Goal: Use online tool/utility: Use online tool/utility

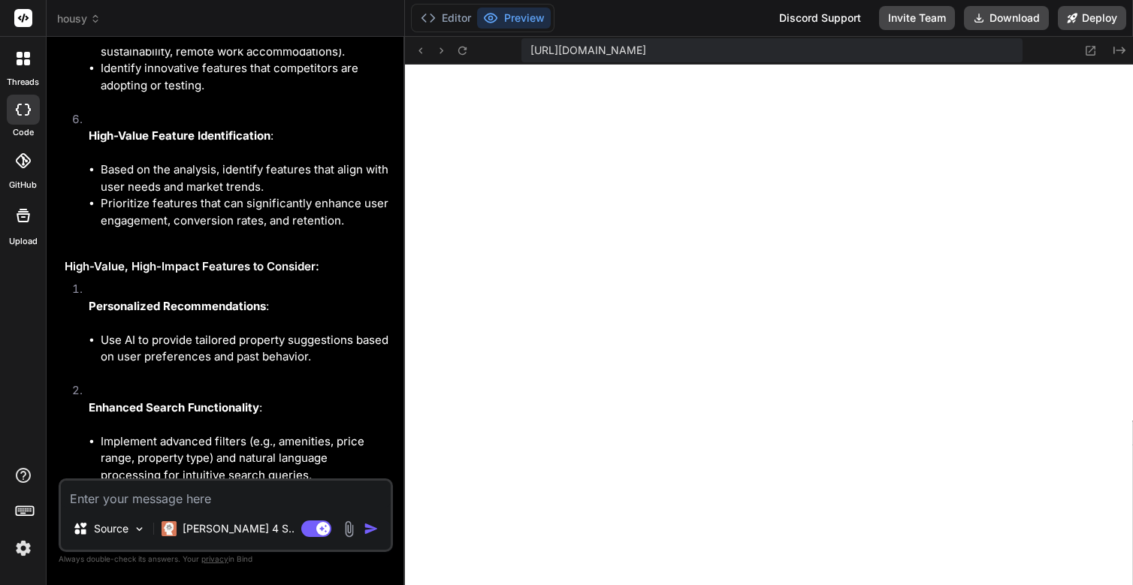
scroll to position [2979, 0]
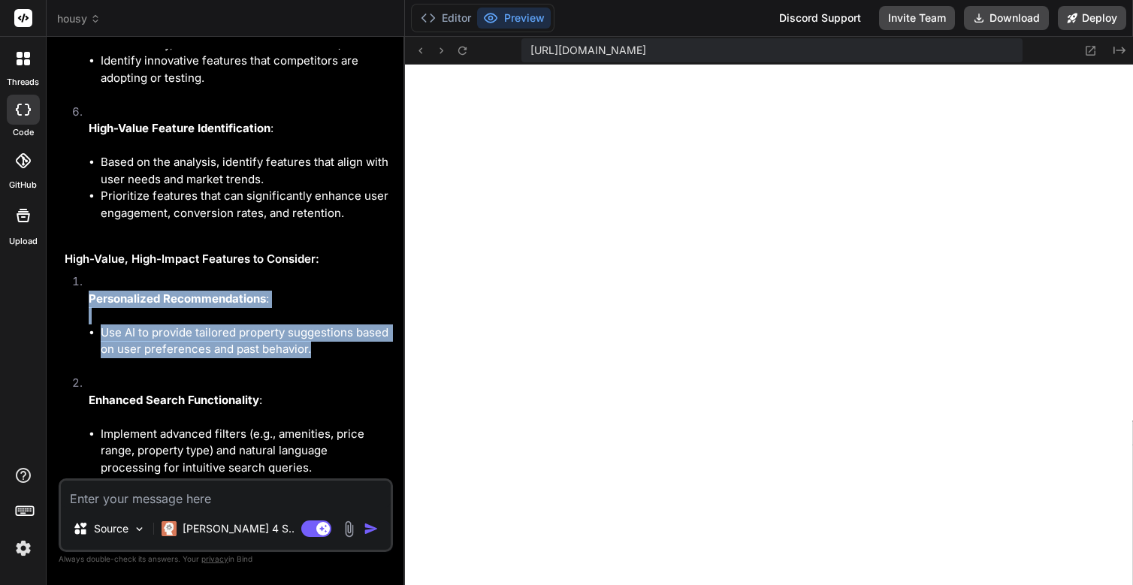
drag, startPoint x: 89, startPoint y: 259, endPoint x: 310, endPoint y: 310, distance: 227.5
click at [310, 310] on li "Personalized Recommendations : Use AI to provide tailored property suggestions …" at bounding box center [233, 324] width 313 height 101
copy li "Personalized Recommendations : Use AI to provide tailored property suggestions …"
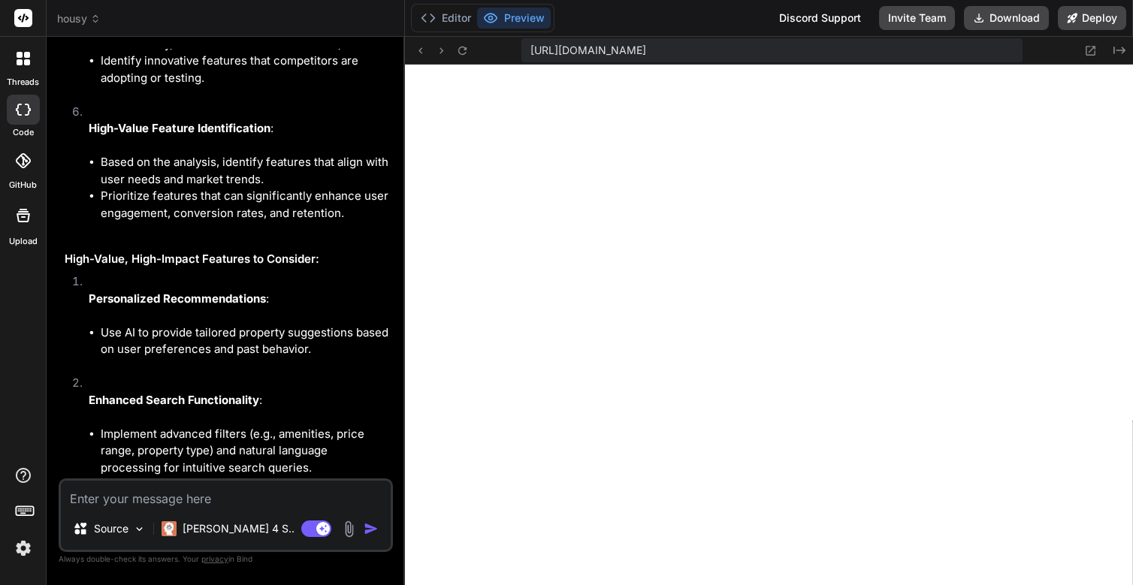
click at [147, 492] on textarea at bounding box center [226, 494] width 330 height 27
type textarea "T"
type textarea "x"
type textarea "Th"
type textarea "x"
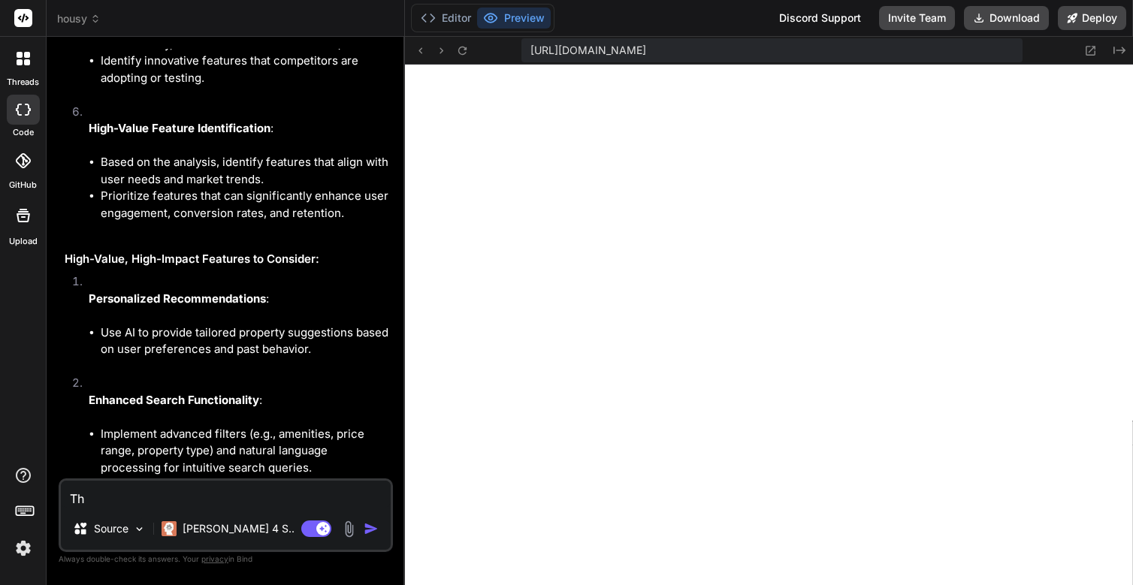
type textarea "Thi"
type textarea "x"
type textarea "This"
type textarea "x"
type textarea "This"
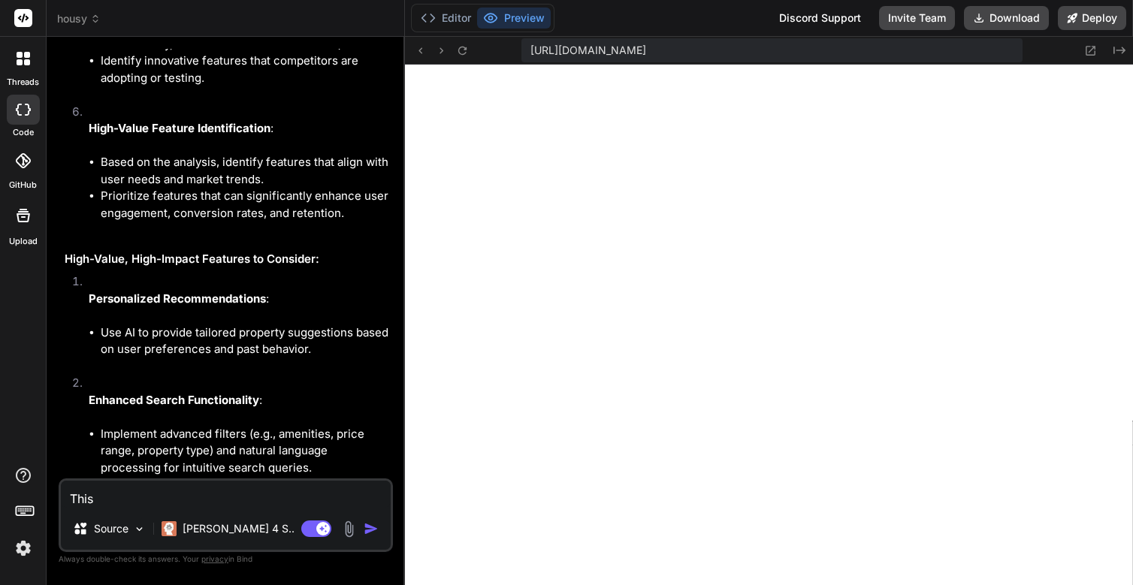
type textarea "x"
type textarea "This i"
type textarea "x"
type textarea "This is"
type textarea "x"
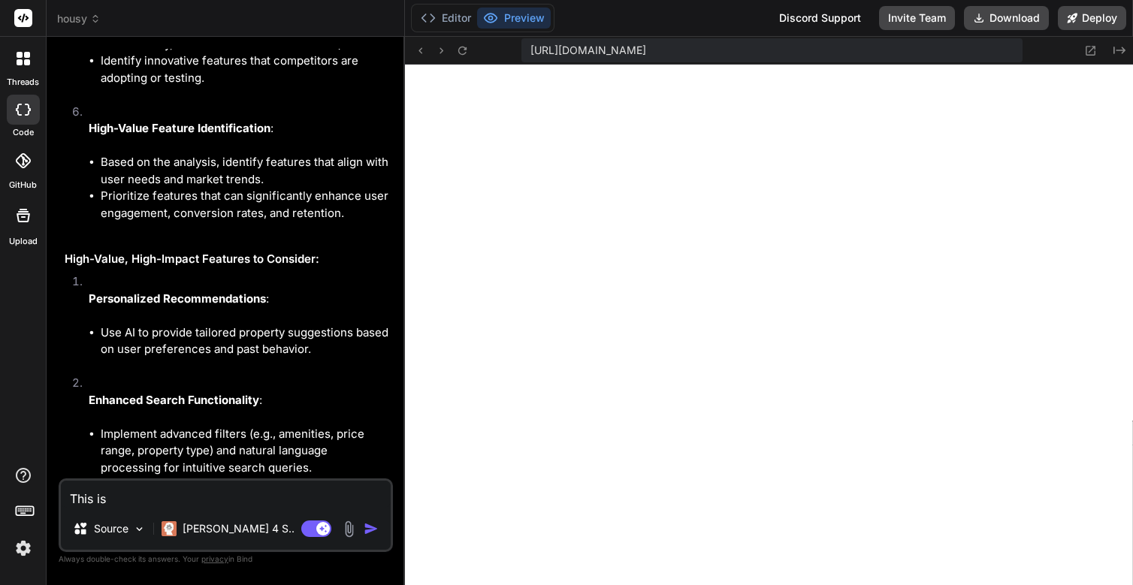
type textarea "This is"
type textarea "x"
type textarea "This is g"
type textarea "x"
type textarea "This is gr"
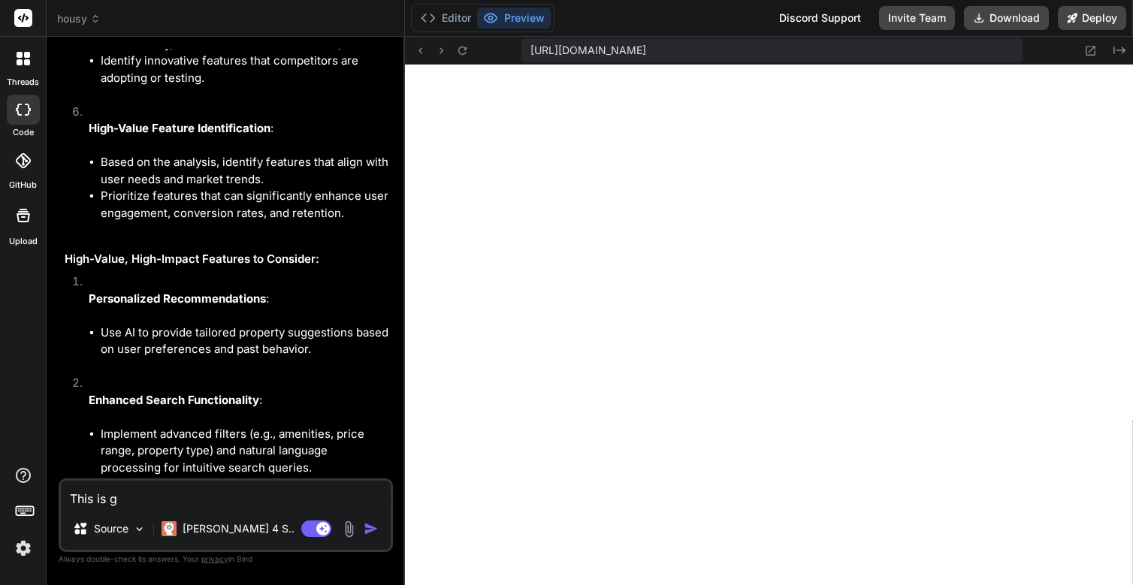
type textarea "x"
type textarea "This is gre"
type textarea "x"
type textarea "This is gret"
type textarea "x"
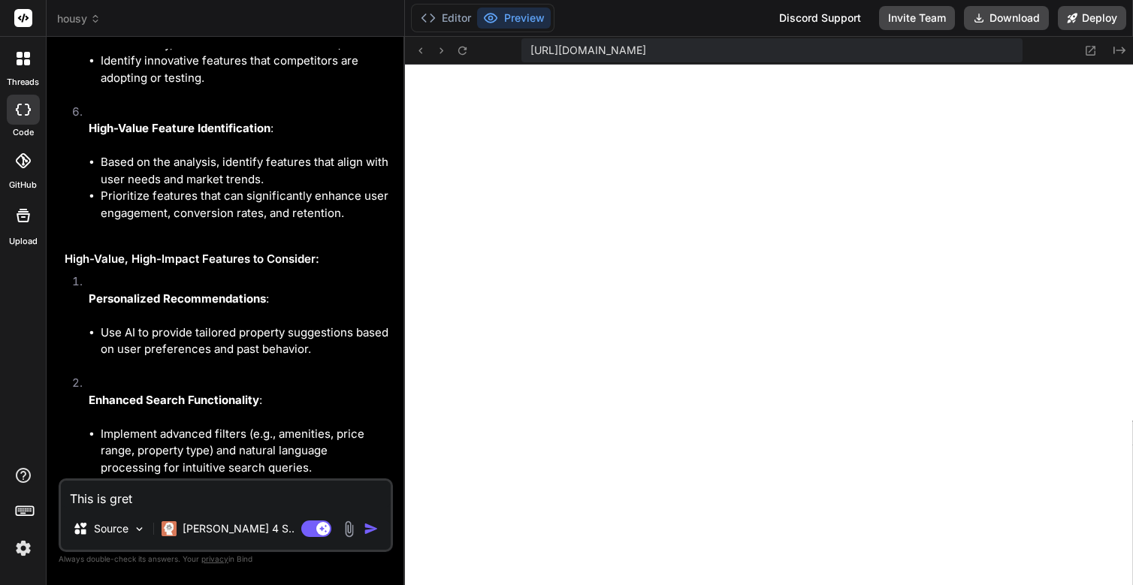
type textarea "This is gret="
type textarea "x"
type textarea "This is gret"
type textarea "x"
type textarea "This is gre"
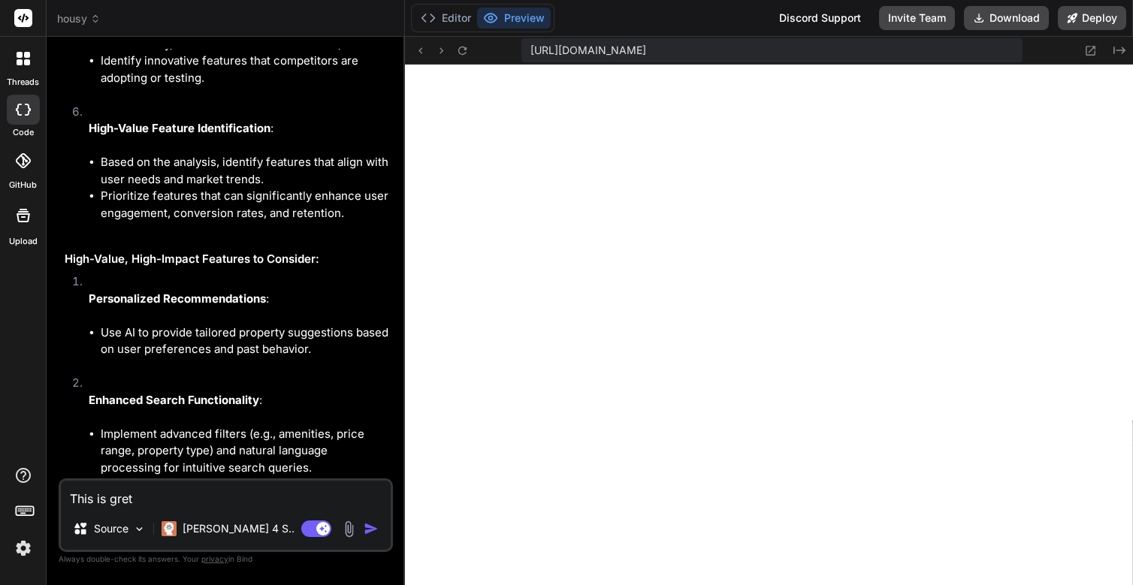
type textarea "x"
type textarea "This is gr"
type textarea "x"
type textarea "This is g"
type textarea "x"
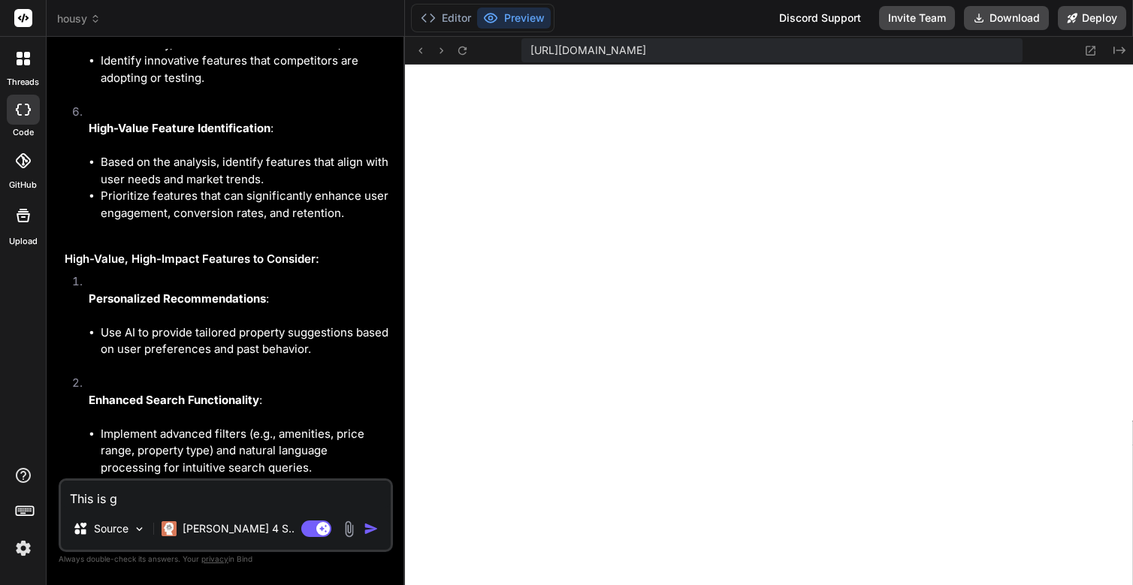
type textarea "This is"
type textarea "x"
type textarea "This is g"
type textarea "x"
type textarea "This is gr"
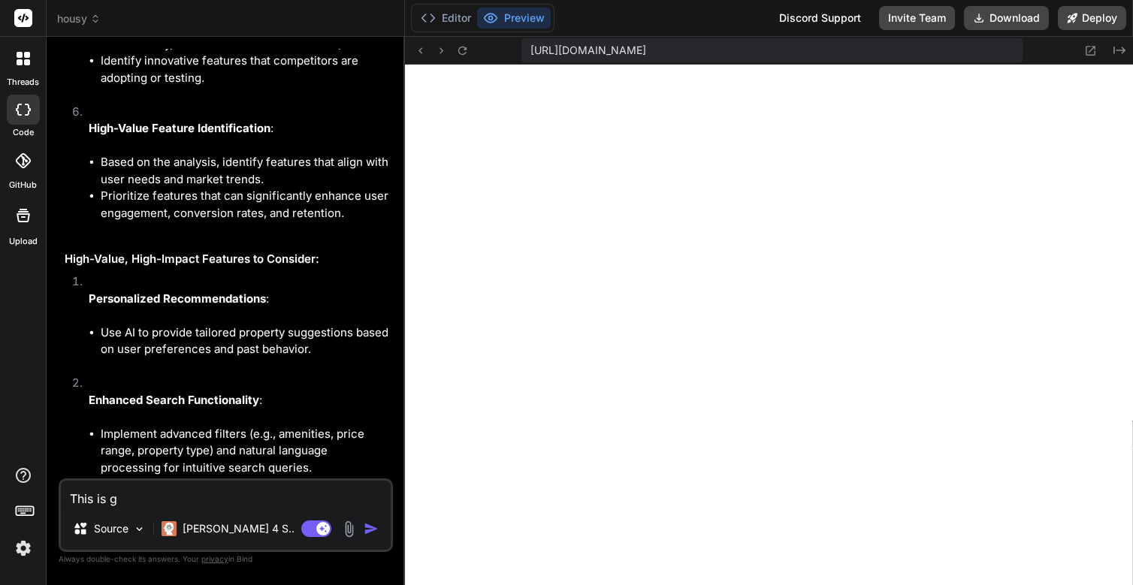
type textarea "x"
type textarea "This is gre"
type textarea "x"
type textarea "This is grea"
type textarea "x"
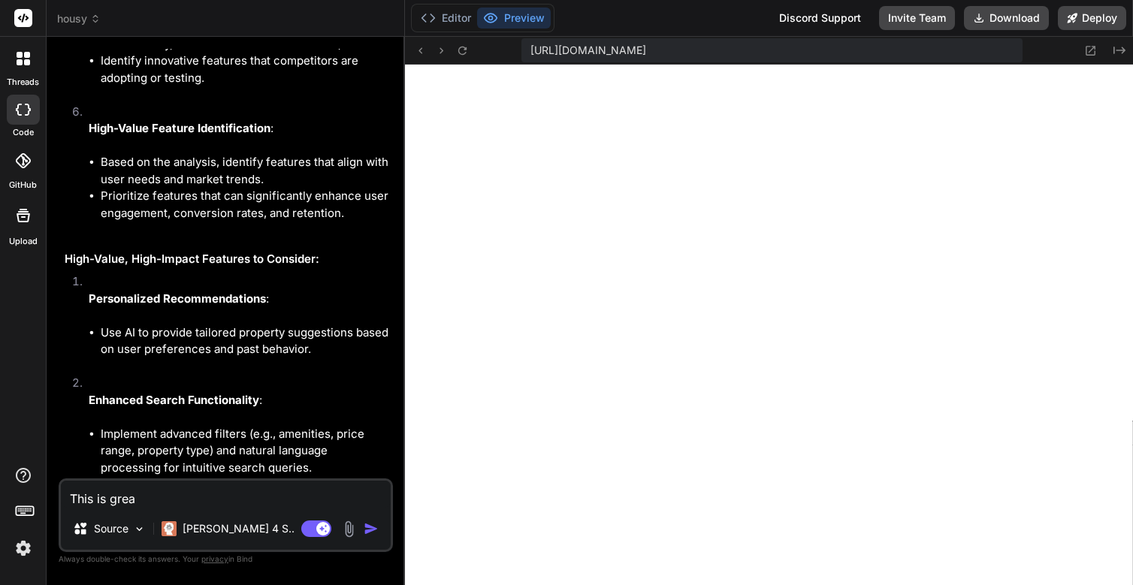
type textarea "This is great"
type textarea "x"
type textarea "This is great."
type textarea "x"
type textarea "This is great."
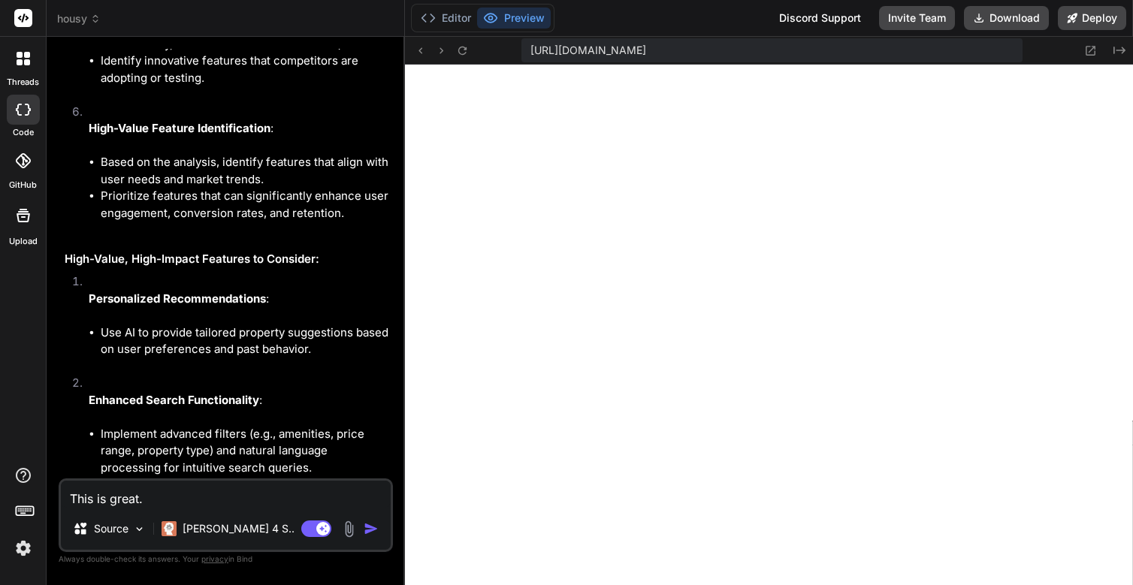
type textarea "x"
type textarea "This is great."
type textarea "x"
type textarea "This is great. N"
type textarea "x"
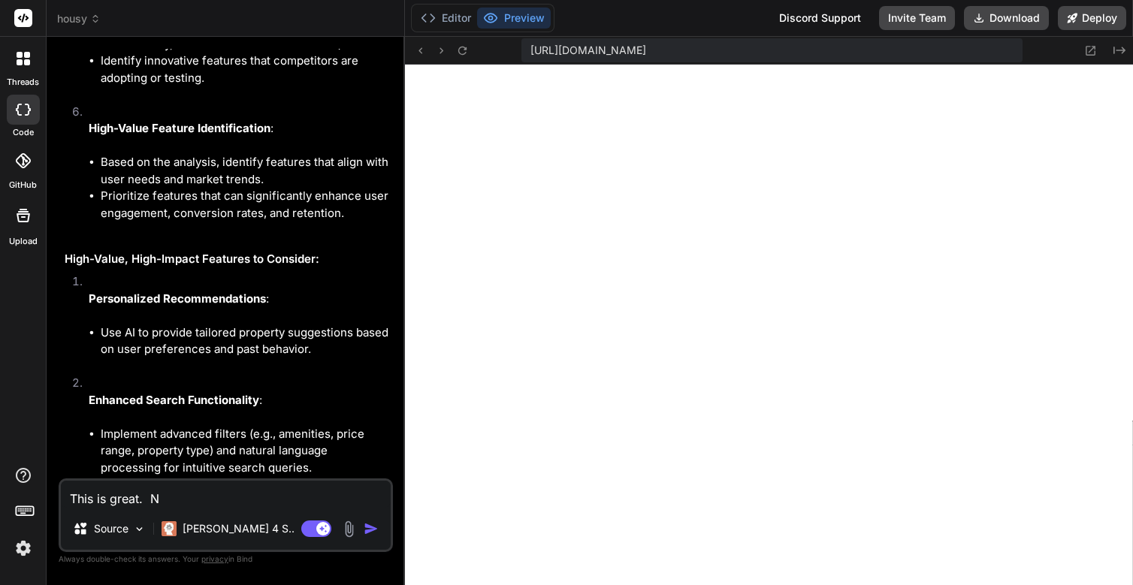
type textarea "This is great. No"
type textarea "x"
type textarea "This is great. Now"
type textarea "x"
type textarea "This is great. Now"
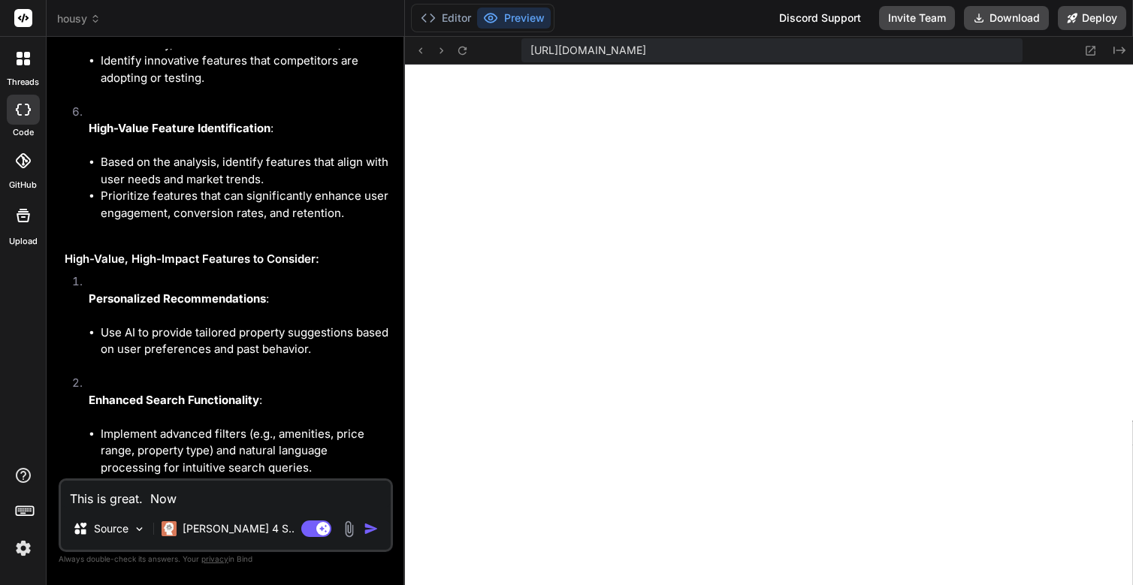
type textarea "x"
type textarea "This is great. Now l"
type textarea "x"
type textarea "This is great. Now le"
type textarea "x"
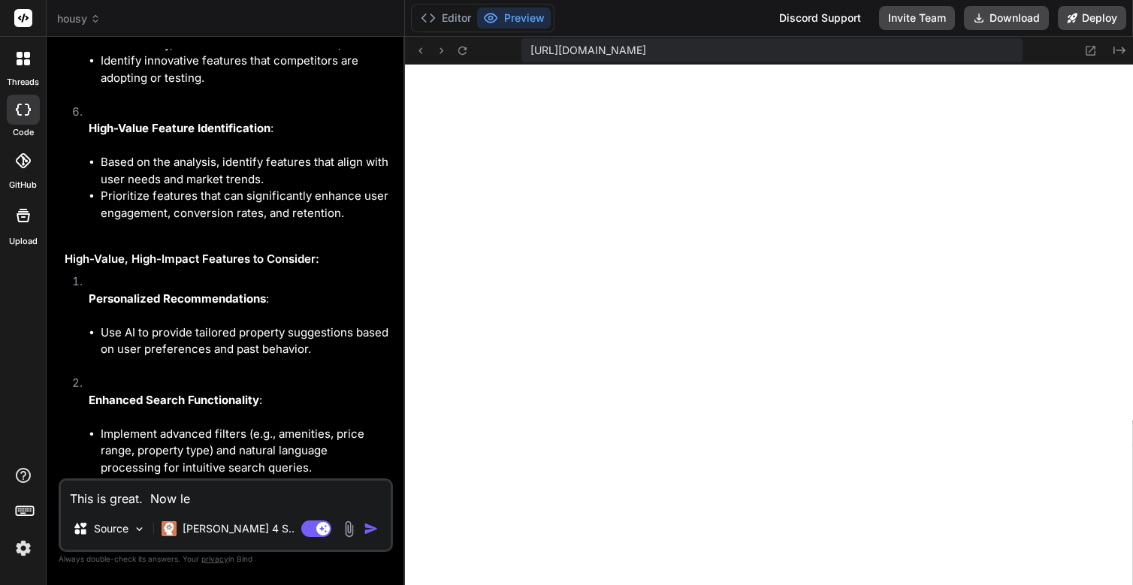
type textarea "This is great. Now let"
type textarea "x"
type textarea "This is great. Now lets"
type textarea "x"
type textarea "This is great. Now lets"
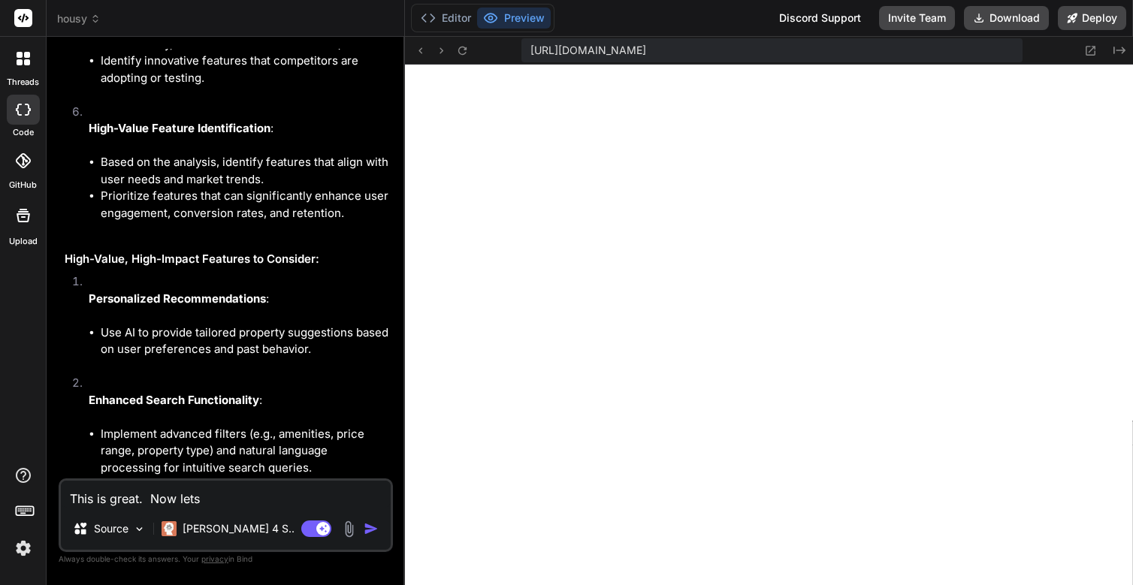
type textarea "x"
type textarea "This is great. Now lets w"
type textarea "x"
type textarea "This is great. Now lets wo"
type textarea "x"
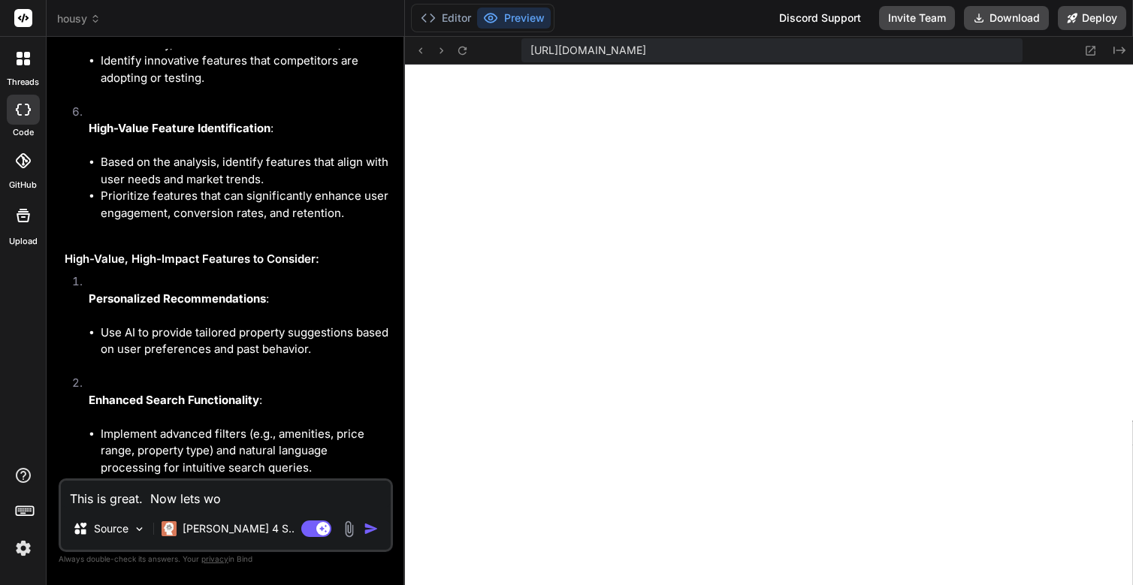
type textarea "This is great. Now lets wor"
type textarea "x"
type textarea "This is great. Now lets work"
type textarea "x"
type textarea "This is great. Now lets work"
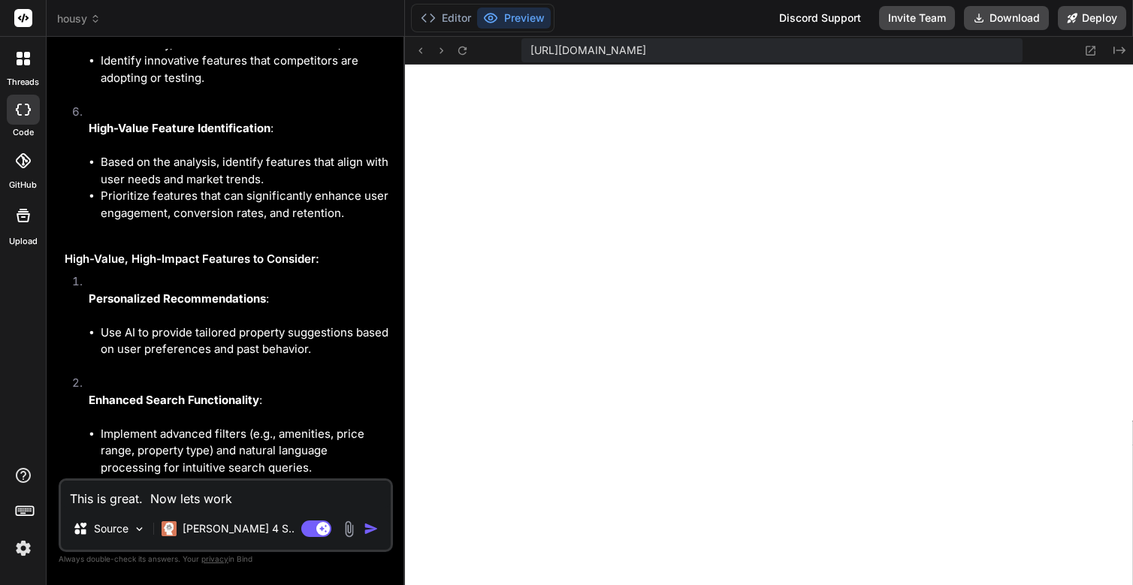
type textarea "x"
type textarea "This is great. Now lets work o"
type textarea "x"
type textarea "This is great. Now lets work on"
type textarea "x"
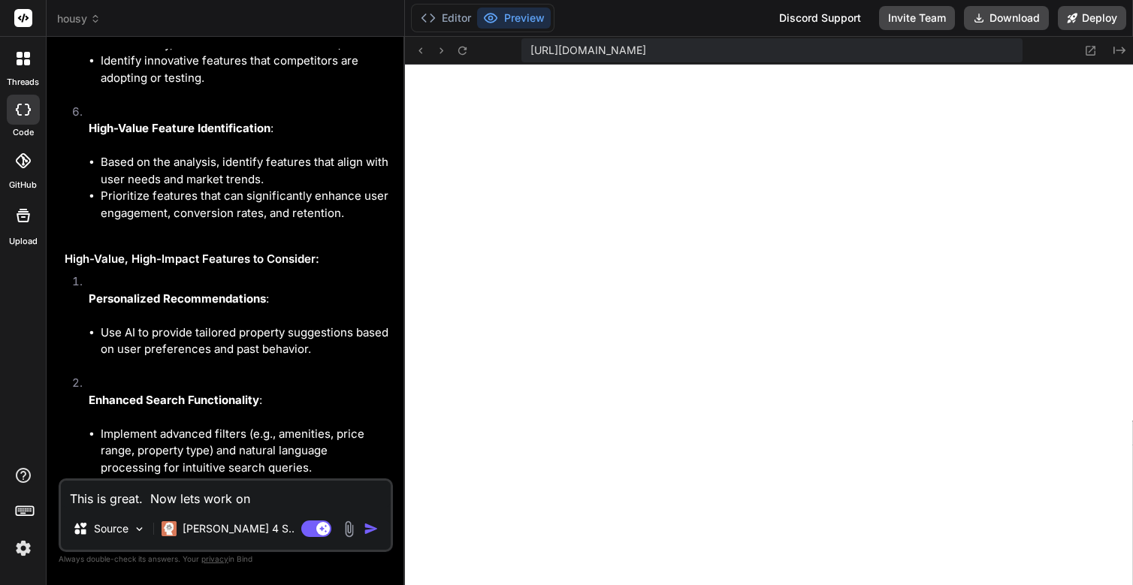
type textarea "This is great. Now lets work on"
type textarea "x"
type textarea "This is great. Now lets work on"
type textarea "x"
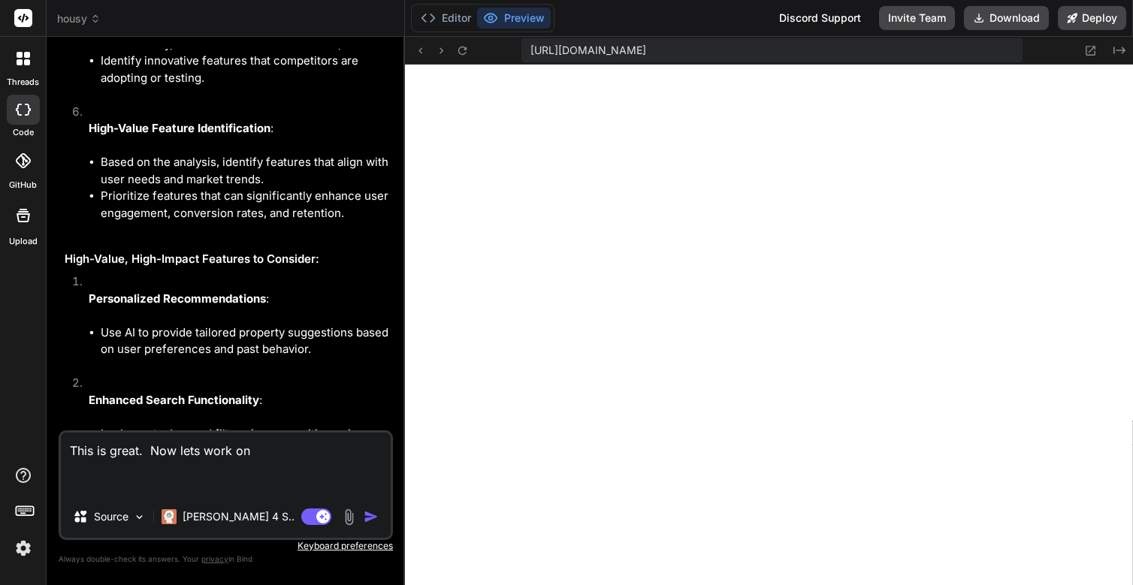
paste textarea "Personalized Recommendations: Use AI to provide tailored property suggestions b…"
type textarea "This is great. Now lets work on Personalized Recommendations: Use AI to provide…"
type textarea "x"
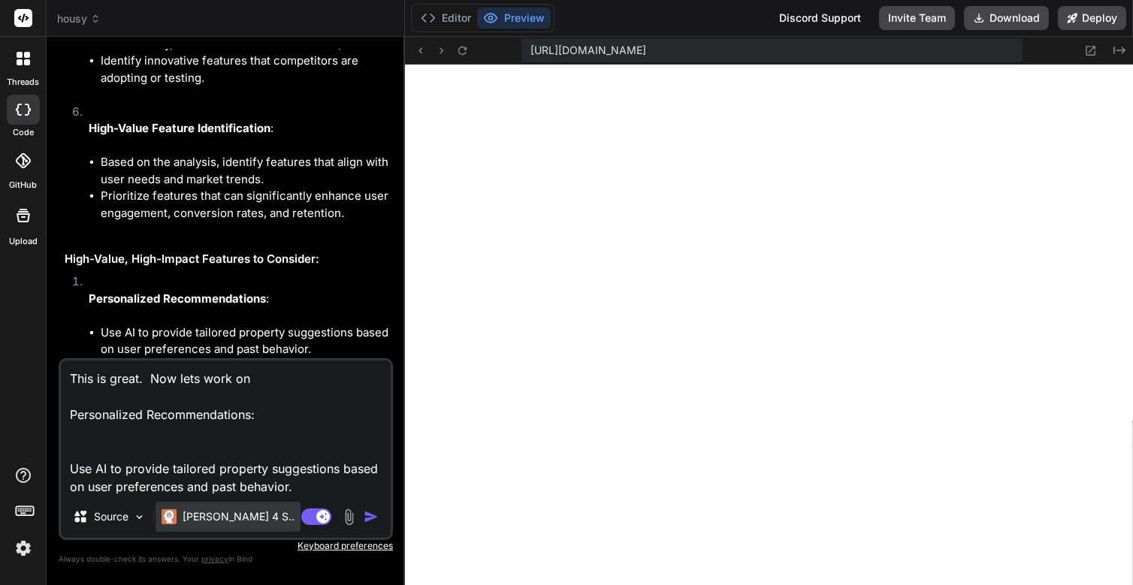
type textarea "This is great. Now lets work on Personalized Recommendations: Use AI to provide…"
click at [231, 515] on p "[PERSON_NAME] 4 S.." at bounding box center [239, 517] width 112 height 15
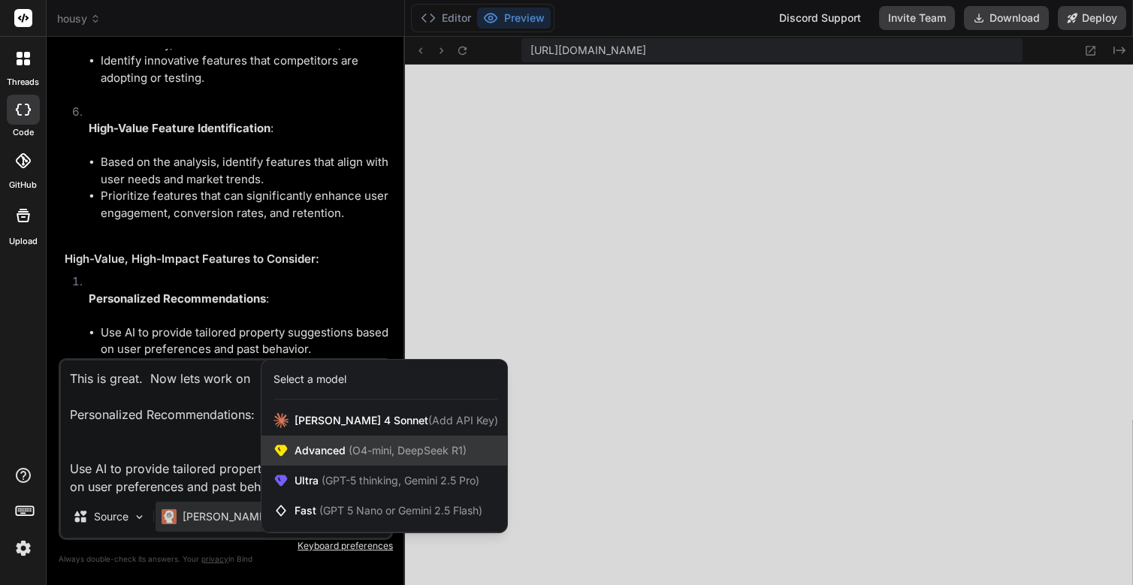
click at [356, 445] on span "(O4-mini, DeepSeek R1)" at bounding box center [406, 450] width 121 height 13
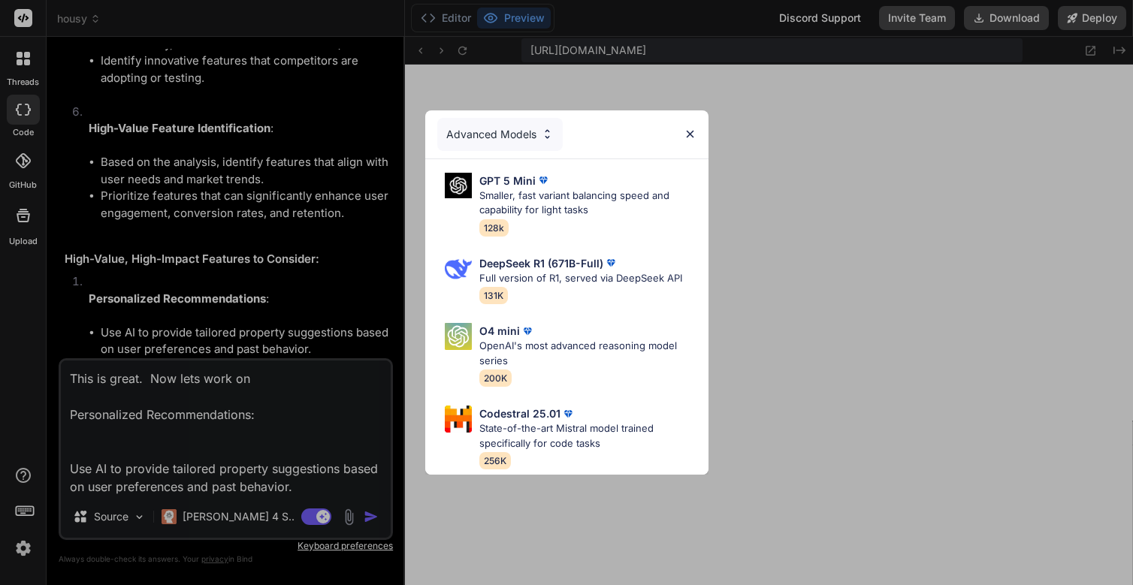
click at [505, 140] on div "Advanced Models" at bounding box center [500, 134] width 126 height 33
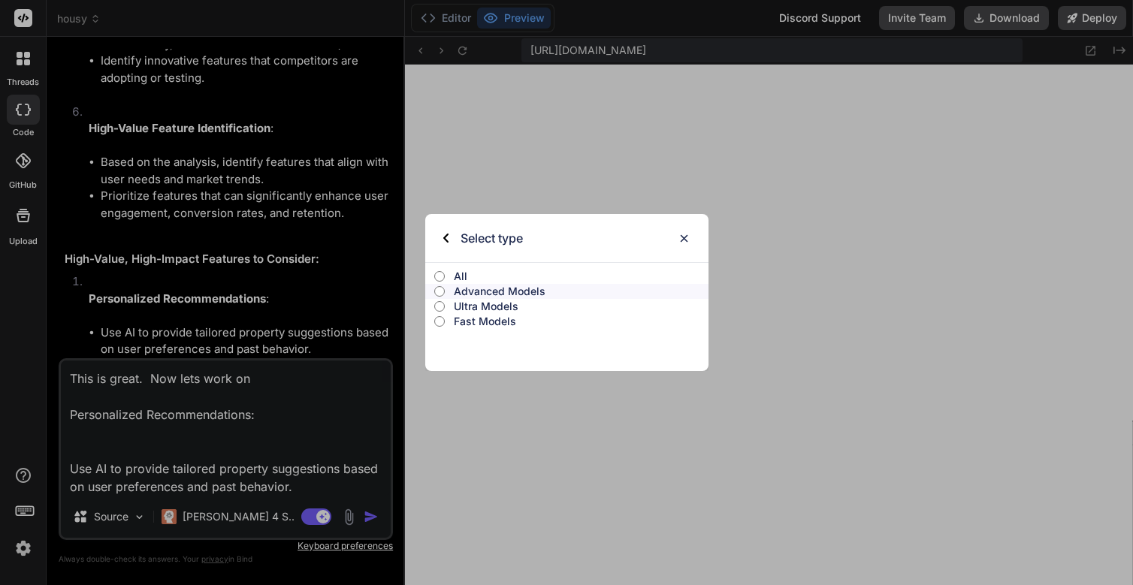
click at [454, 274] on p "All" at bounding box center [581, 276] width 254 height 15
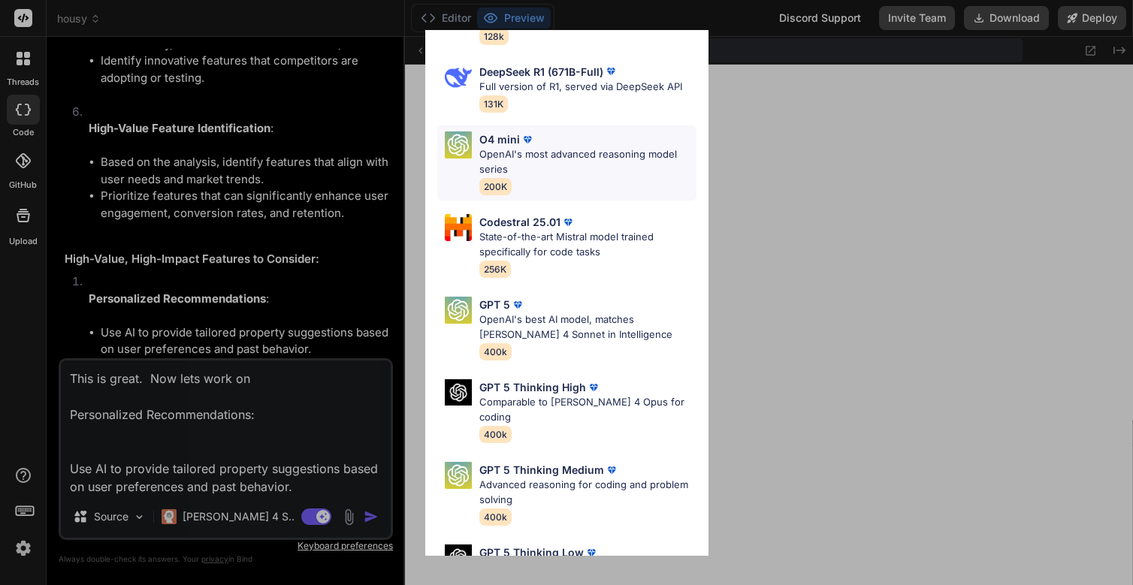
scroll to position [115, 0]
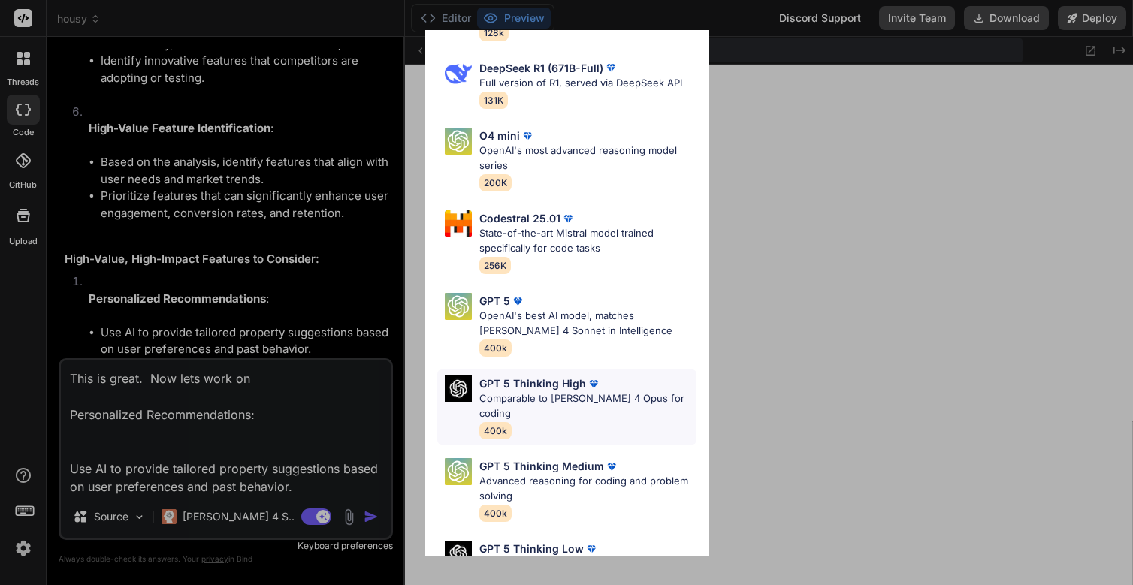
click at [567, 398] on p "Comparable to [PERSON_NAME] 4 Opus for coding" at bounding box center [588, 406] width 217 height 29
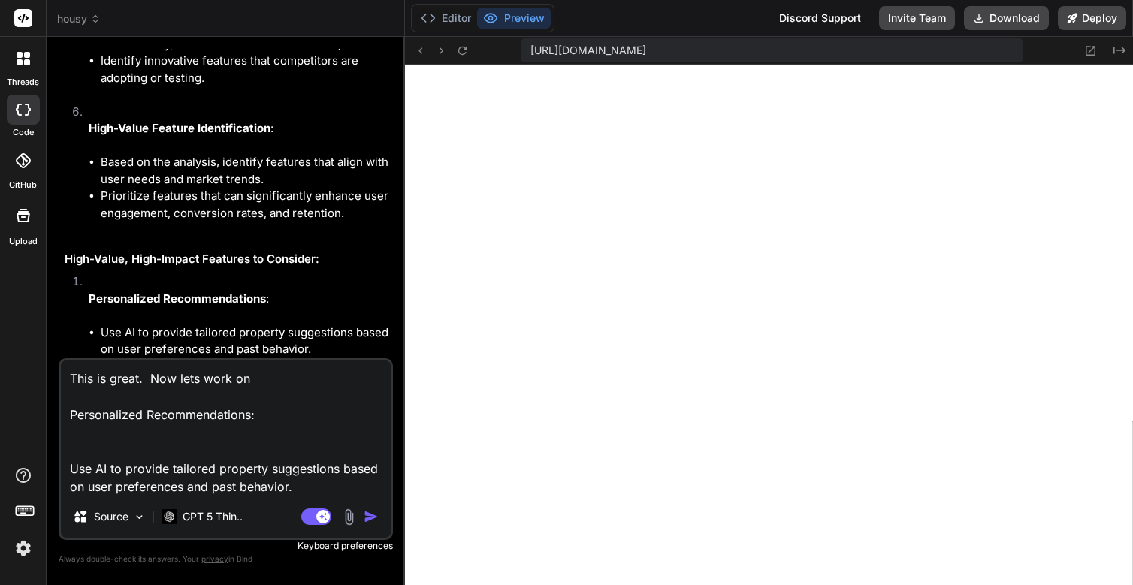
click at [21, 552] on img at bounding box center [24, 549] width 26 height 26
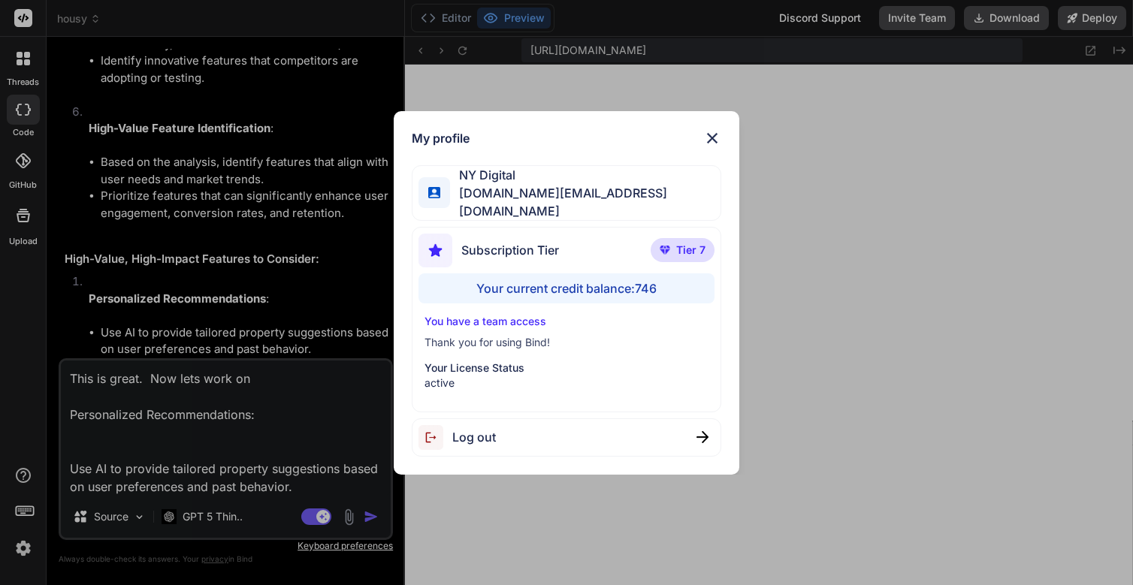
click at [21, 552] on div "My profile NY Digital [DOMAIN_NAME][EMAIL_ADDRESS][DOMAIN_NAME] Subscription Ti…" at bounding box center [566, 292] width 1133 height 585
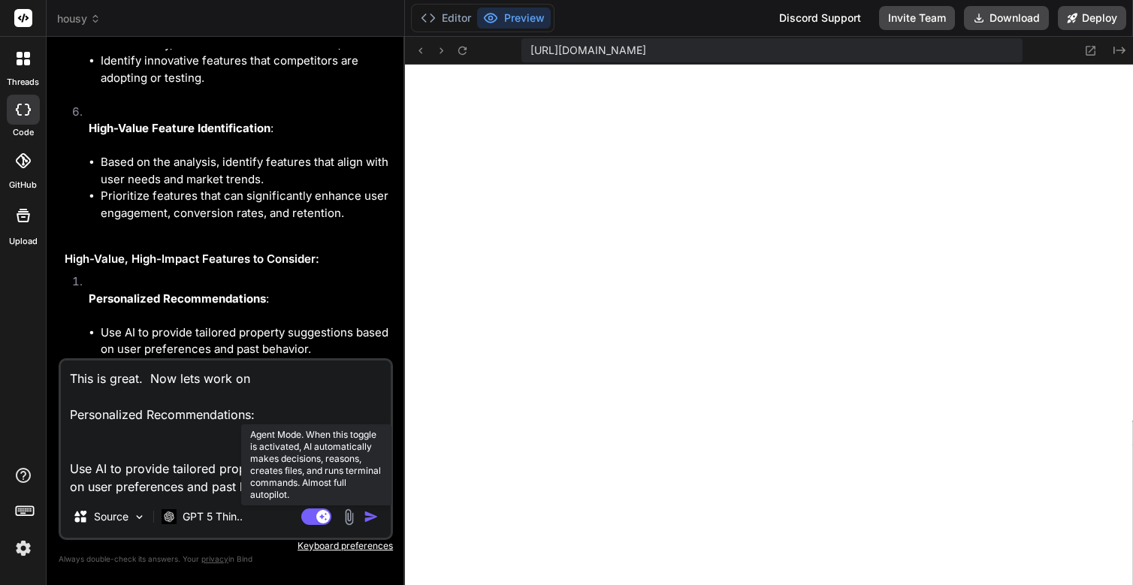
click at [322, 516] on icon at bounding box center [323, 517] width 8 height 8
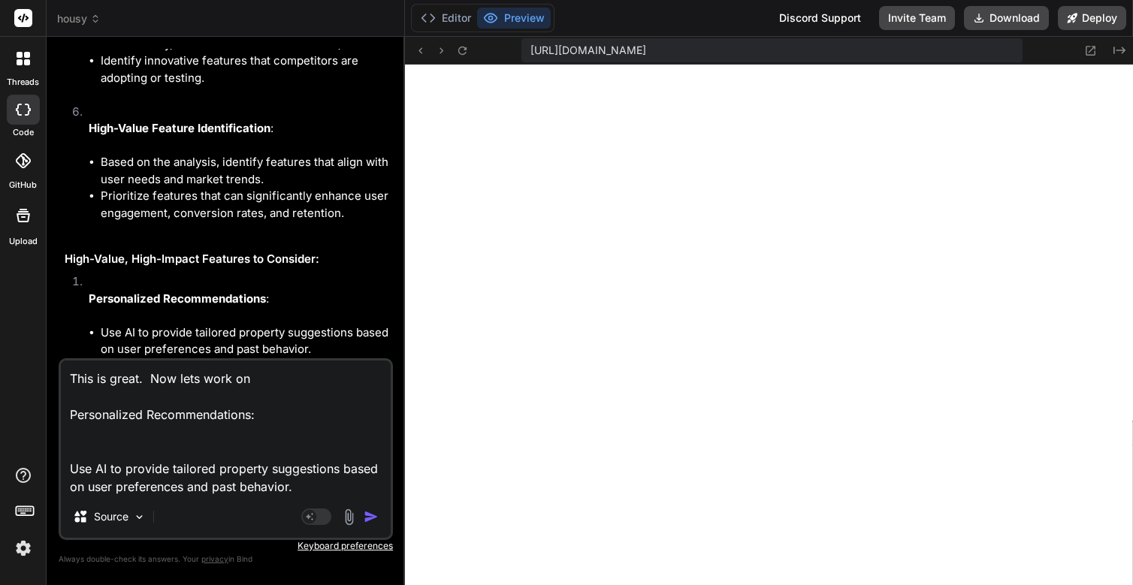
click at [374, 519] on img "button" at bounding box center [371, 517] width 15 height 15
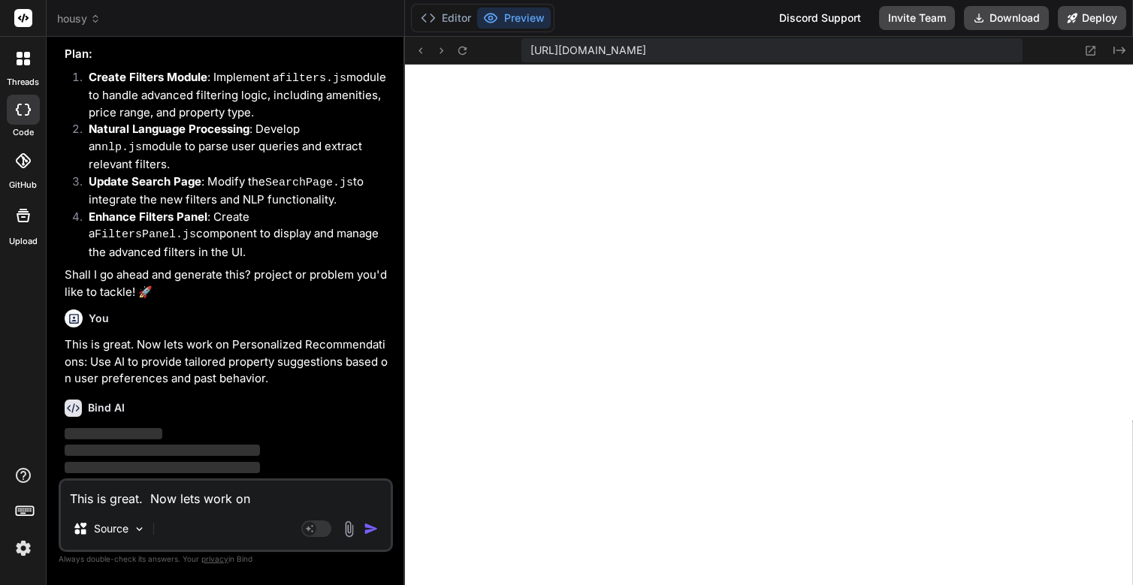
scroll to position [4709, 0]
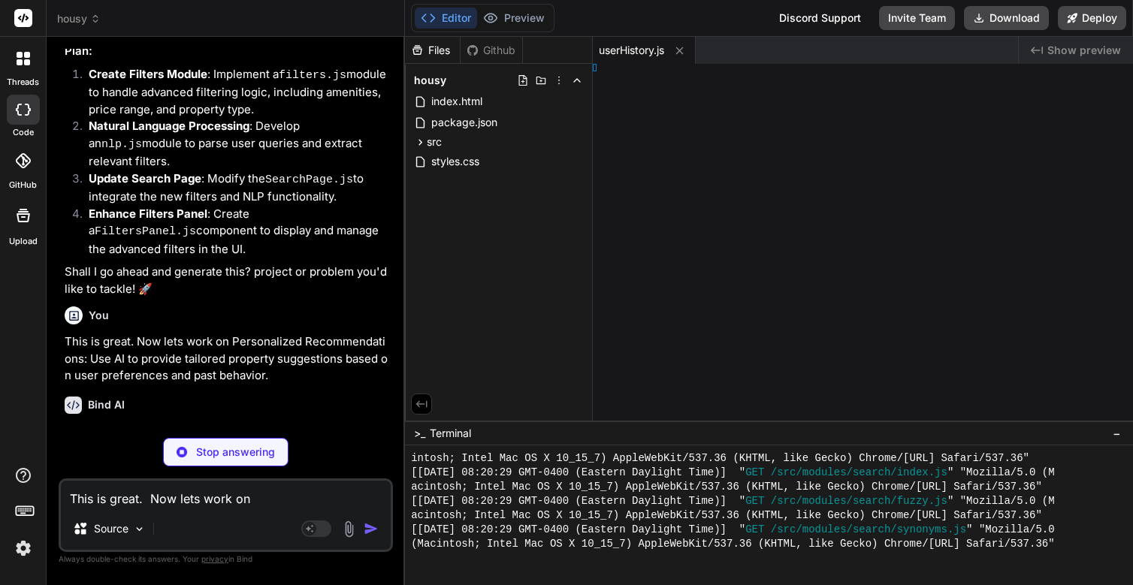
type textarea "x"
type textarea "tions; }"
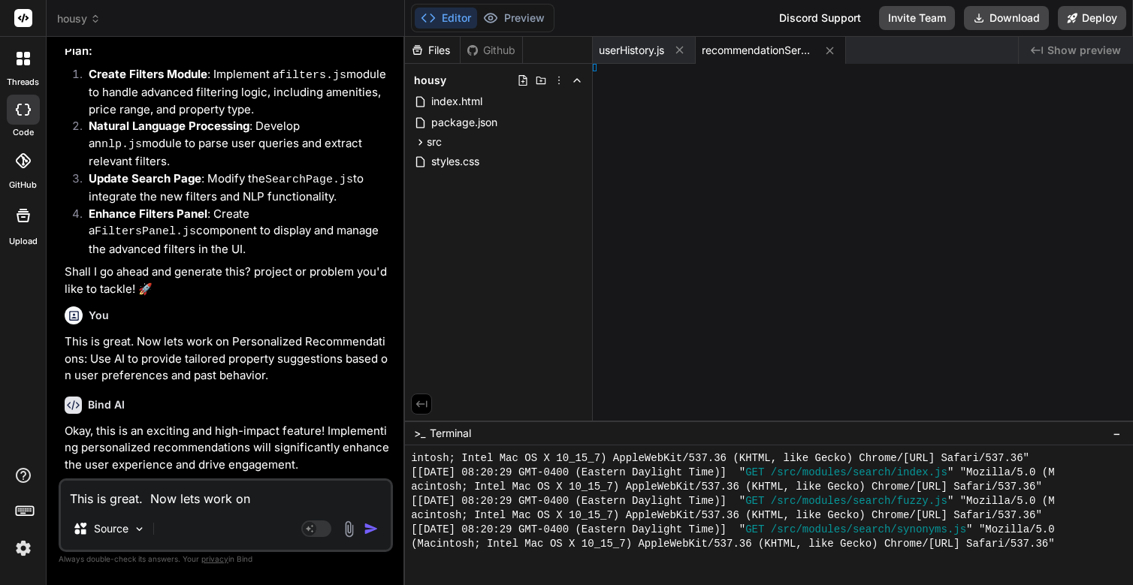
type textarea "x"
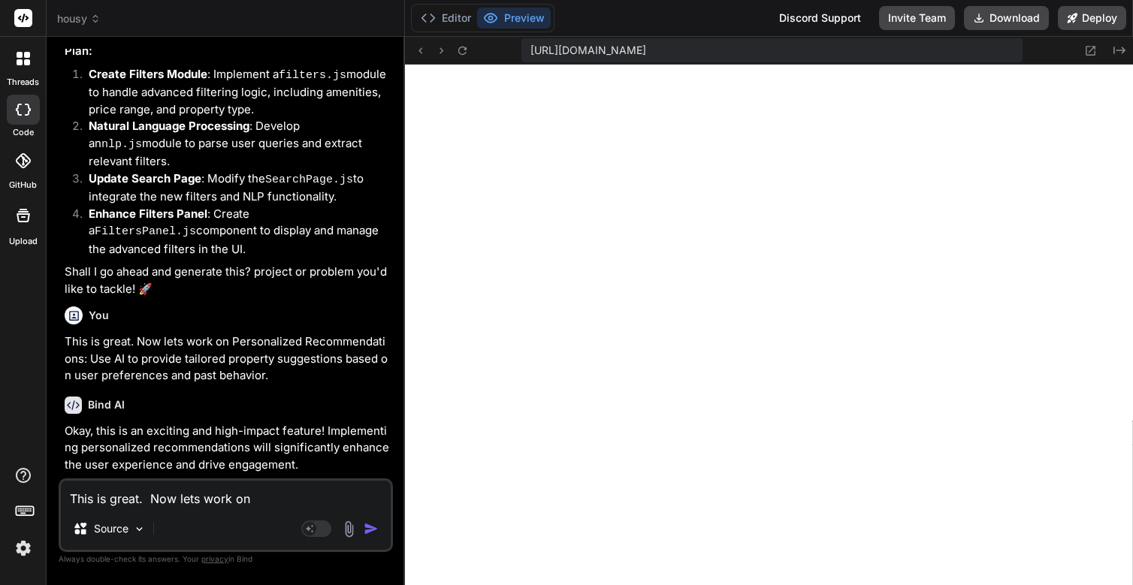
type textarea "} return uniqueRecommendations; }"
type textarea "x"
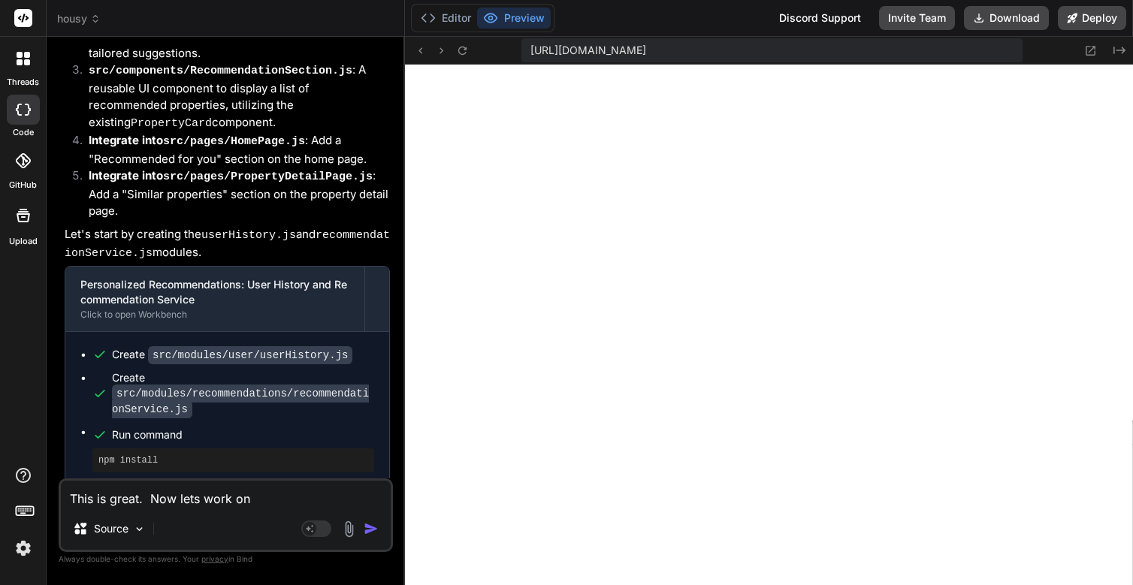
scroll to position [5416, 0]
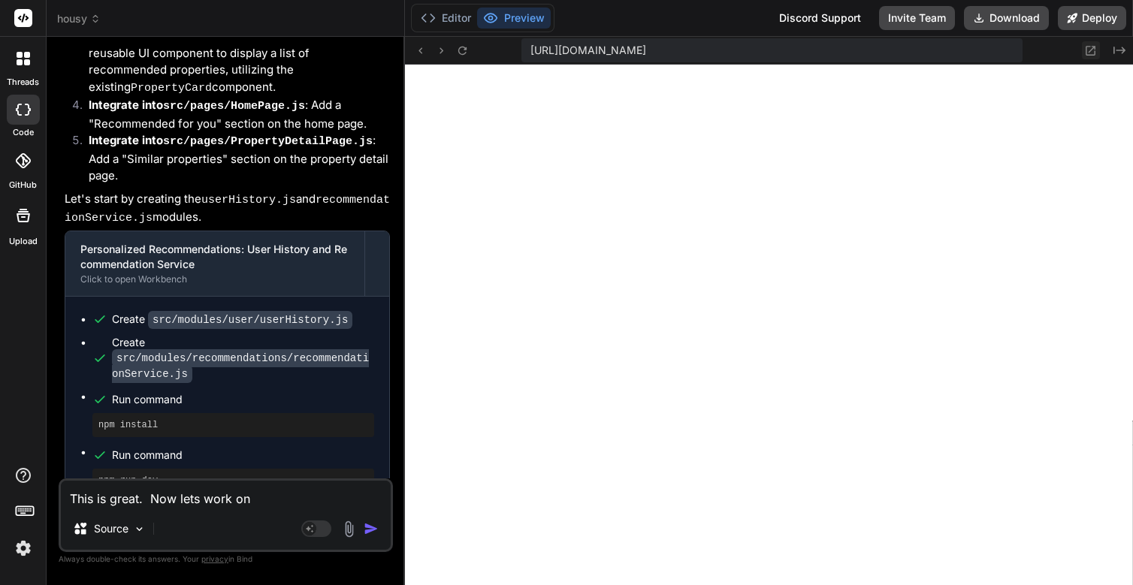
click at [1096, 46] on icon at bounding box center [1091, 50] width 13 height 13
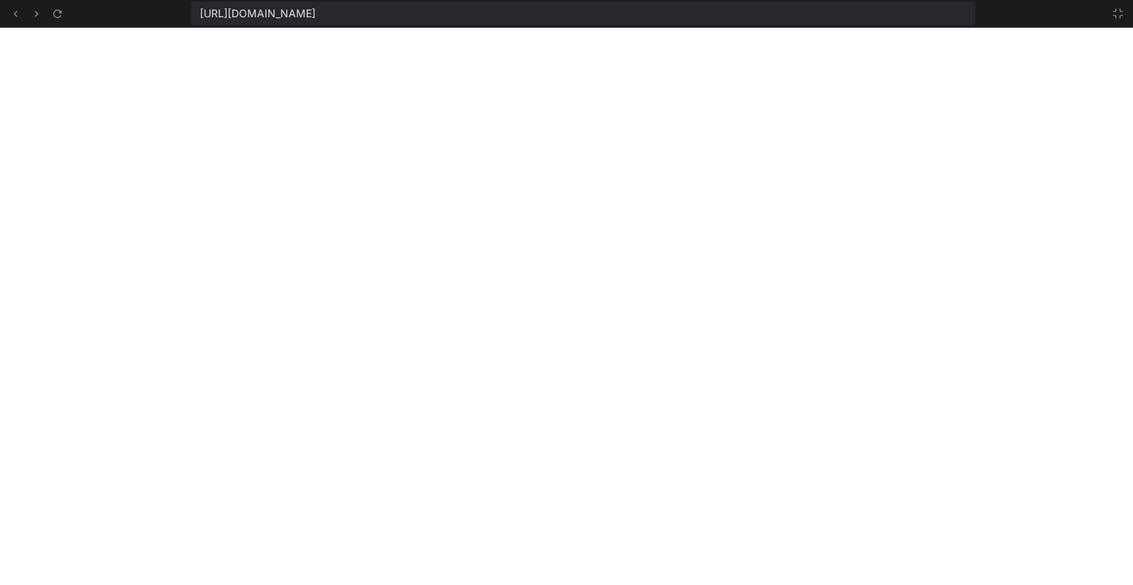
scroll to position [10882, 0]
click at [1115, 17] on icon at bounding box center [1118, 14] width 12 height 12
